Goal: Task Accomplishment & Management: Use online tool/utility

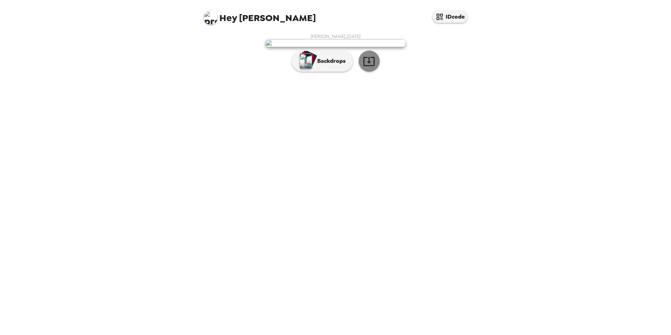
click at [370, 67] on icon "button" at bounding box center [369, 61] width 12 height 12
drag, startPoint x: 329, startPoint y: 220, endPoint x: 334, endPoint y: 222, distance: 5.3
click at [329, 72] on button "Backdrops" at bounding box center [322, 61] width 61 height 21
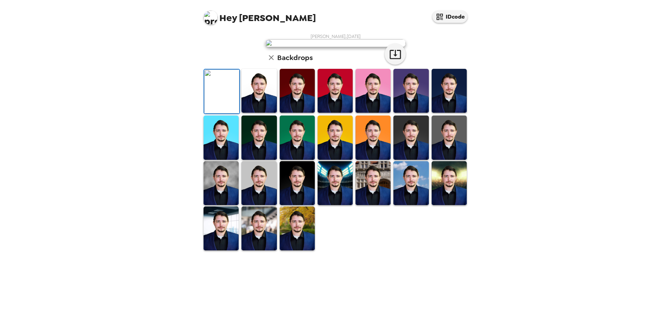
click at [271, 62] on icon "button" at bounding box center [271, 57] width 8 height 8
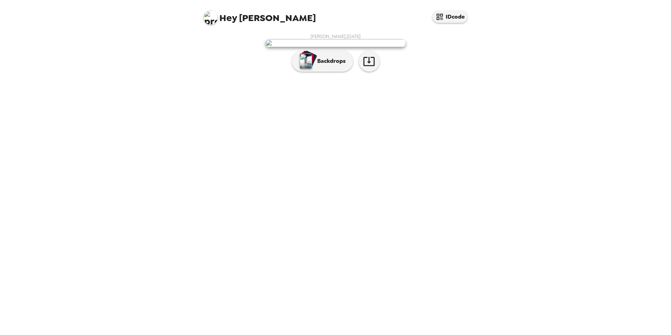
drag, startPoint x: 633, startPoint y: 0, endPoint x: 526, endPoint y: 68, distance: 126.4
click at [526, 68] on div "Hey William IDcode William Massey , 09-16-2025 Backdrops" at bounding box center [335, 167] width 671 height 335
